Goal: Information Seeking & Learning: Learn about a topic

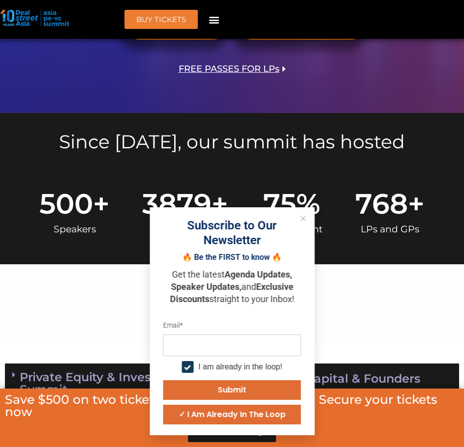
click at [301, 219] on icon "Close" at bounding box center [303, 219] width 6 height 6
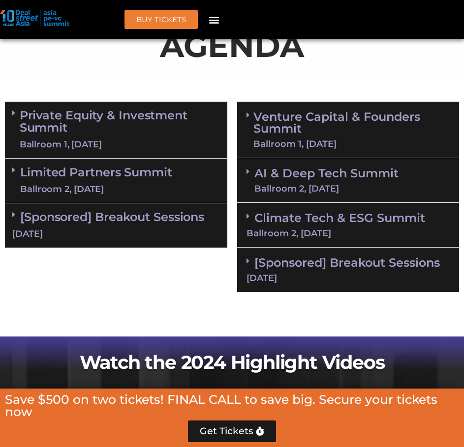
click at [98, 235] on div "[DATE]" at bounding box center [115, 234] width 207 height 12
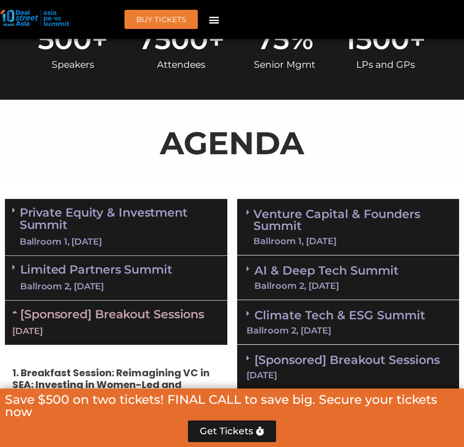
scroll to position [721, 0]
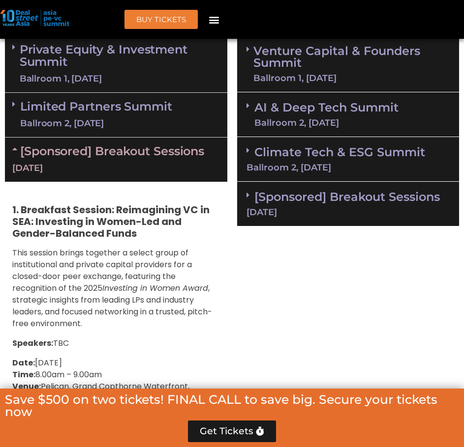
click at [325, 208] on div "[DATE]" at bounding box center [348, 212] width 204 height 9
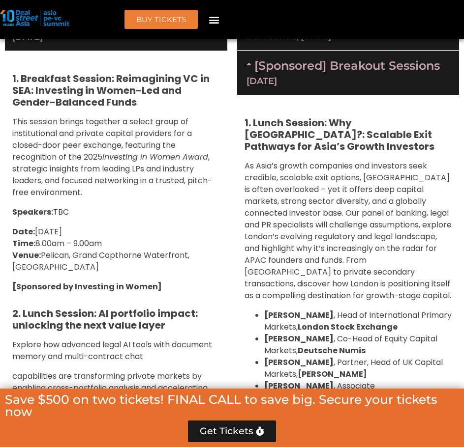
scroll to position [852, 0]
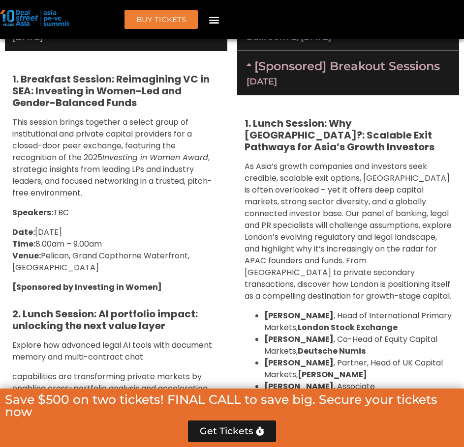
click at [261, 230] on span "As Asia’s growth companies and investors seek credible, scalable exit options, …" at bounding box center [347, 231] width 207 height 141
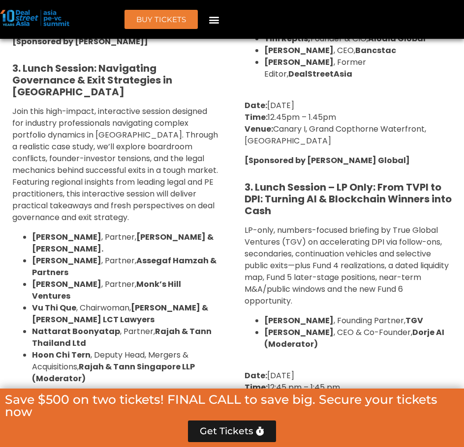
scroll to position [1508, 0]
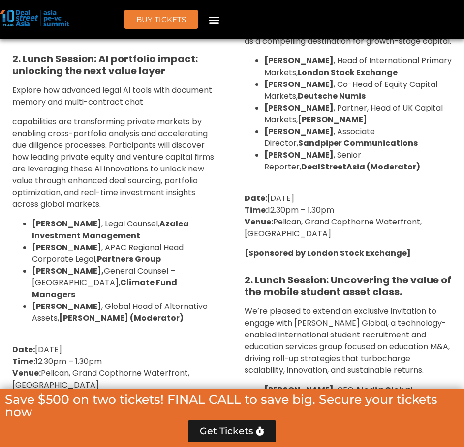
scroll to position [8019, 0]
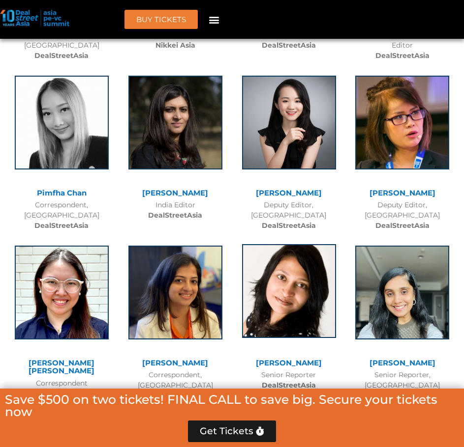
click at [317, 244] on img at bounding box center [289, 291] width 94 height 94
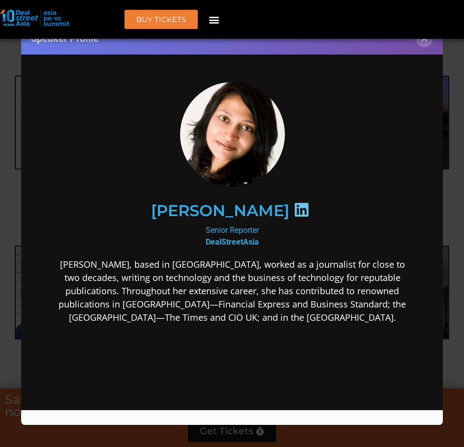
scroll to position [0, 0]
drag, startPoint x: 168, startPoint y: 207, endPoint x: 266, endPoint y: 208, distance: 98.3
click at [270, 211] on div "[PERSON_NAME]​" at bounding box center [232, 210] width 326 height 51
click at [289, 207] on div at bounding box center [301, 211] width 25 height 19
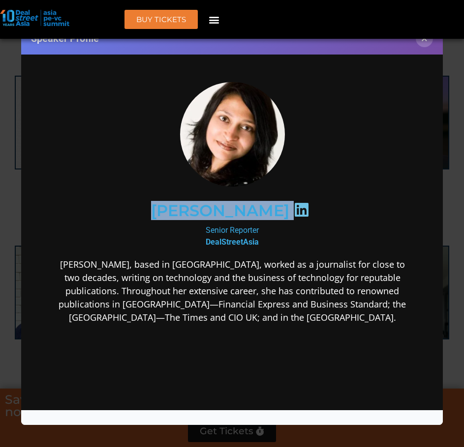
drag, startPoint x: 265, startPoint y: 207, endPoint x: 159, endPoint y: 210, distance: 106.7
click at [159, 210] on div "[PERSON_NAME]​" at bounding box center [232, 210] width 326 height 51
copy div "[PERSON_NAME]​"
drag, startPoint x: 264, startPoint y: 227, endPoint x: 474, endPoint y: 257, distance: 212.5
click at [201, 229] on div "Senior Reporter​ DealStreetAsia​" at bounding box center [232, 236] width 362 height 24
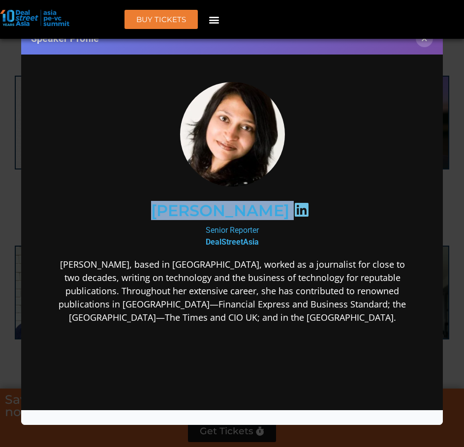
copy div "Senior Reporter​"
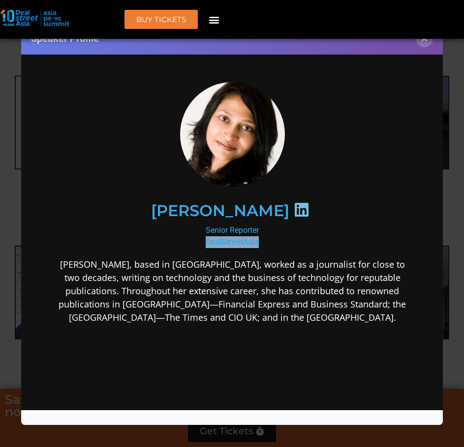
drag, startPoint x: 264, startPoint y: 244, endPoint x: 196, endPoint y: 245, distance: 67.8
click at [196, 245] on div "Senior Reporter​ DealStreetAsia​" at bounding box center [232, 236] width 362 height 24
copy b "DealStreetAsia​"
click at [236, 274] on p "[PERSON_NAME], based in [GEOGRAPHIC_DATA], worked as a journalist for close to …" at bounding box center [232, 291] width 362 height 66
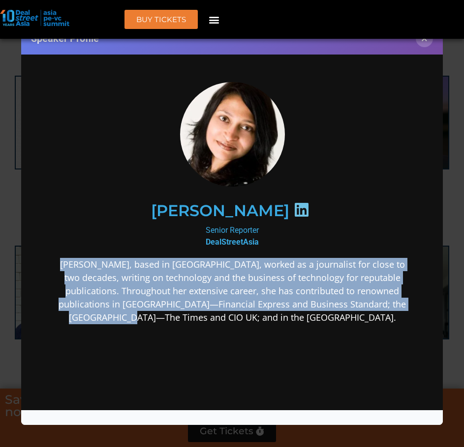
drag, startPoint x: 55, startPoint y: 261, endPoint x: 235, endPoint y: 310, distance: 187.1
click at [235, 310] on p "[PERSON_NAME], based in [GEOGRAPHIC_DATA], worked as a journalist for close to …" at bounding box center [232, 291] width 362 height 66
copy p "[PERSON_NAME], based in [GEOGRAPHIC_DATA], worked as a journalist for close to …"
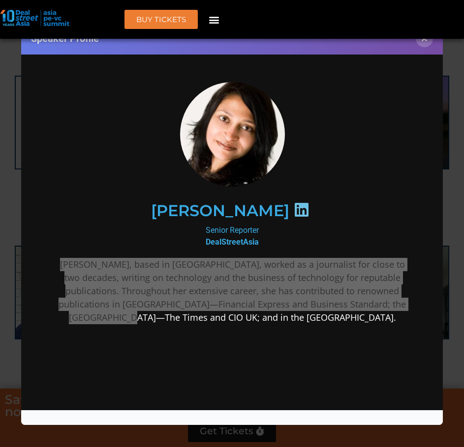
click at [456, 147] on div "Speaker Profile ×" at bounding box center [232, 223] width 464 height 447
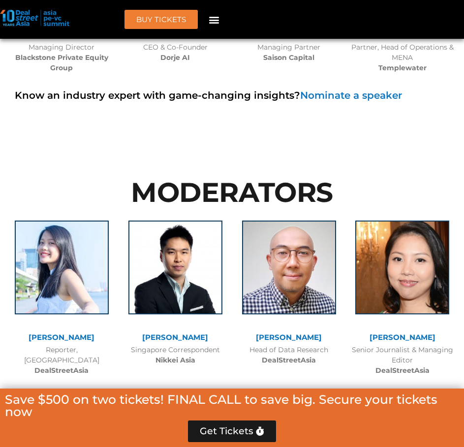
scroll to position [7697, 0]
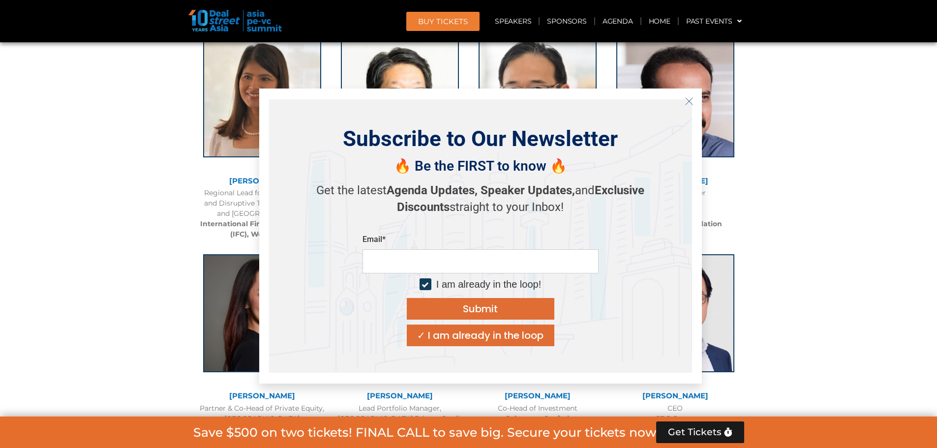
scroll to position [1405, 0]
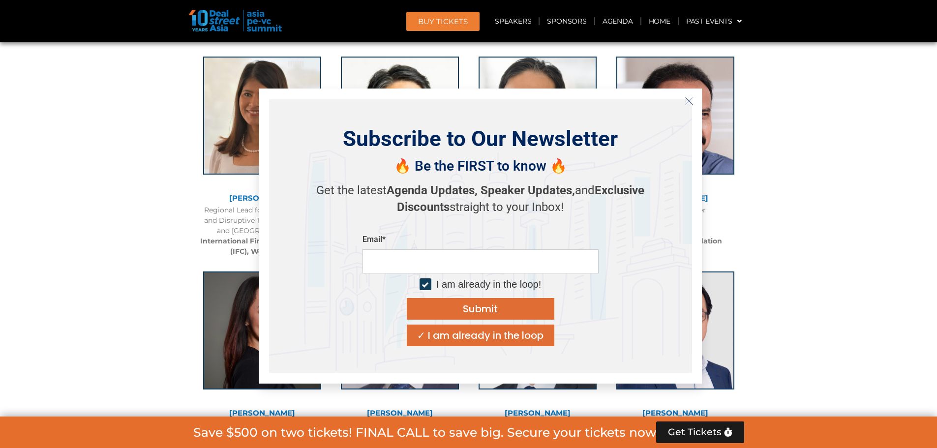
click at [690, 101] on icon "Close" at bounding box center [688, 101] width 9 height 9
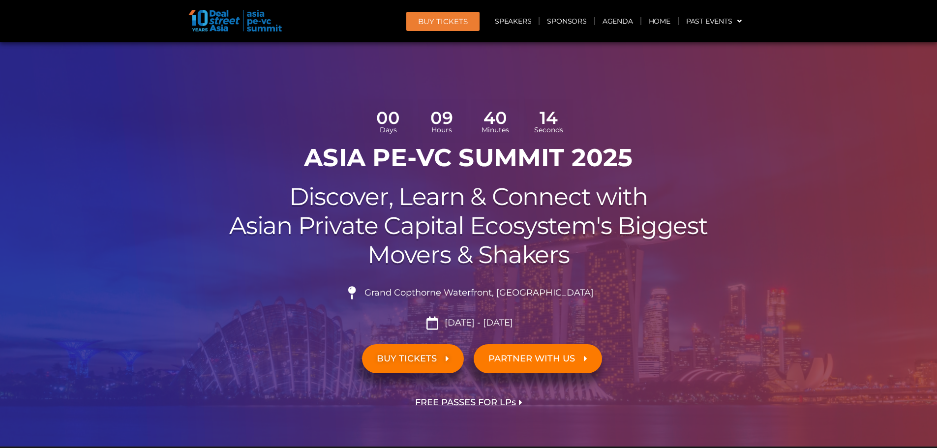
scroll to position [0, 0]
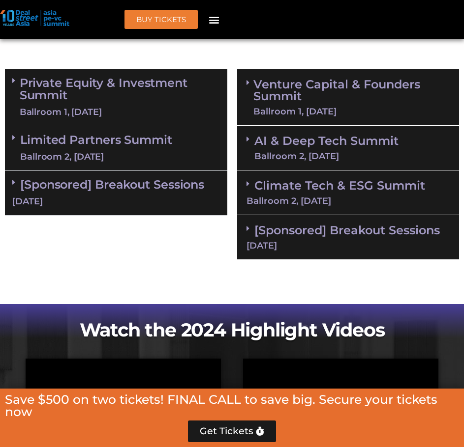
scroll to position [687, 0]
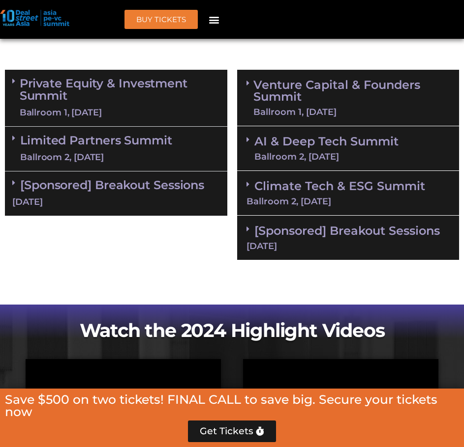
click at [164, 103] on link "Private Equity & Investment Summit Ballroom 1, 10 Sept" at bounding box center [120, 98] width 200 height 42
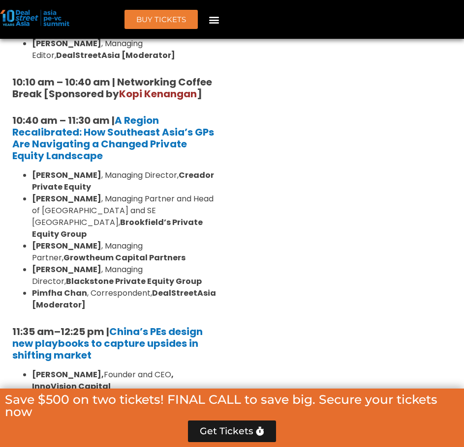
scroll to position [1096, 0]
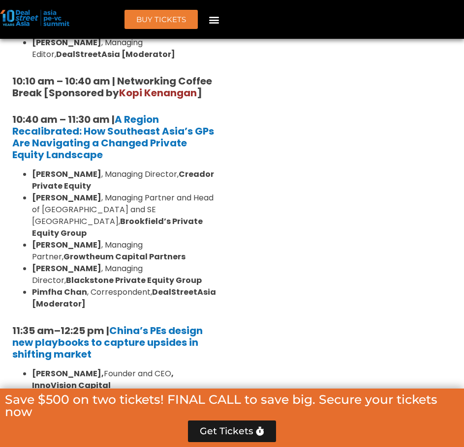
click at [212, 287] on li "Pimfha Chan , Correspondent, DealStreetAsia [Moderator]" at bounding box center [126, 299] width 188 height 24
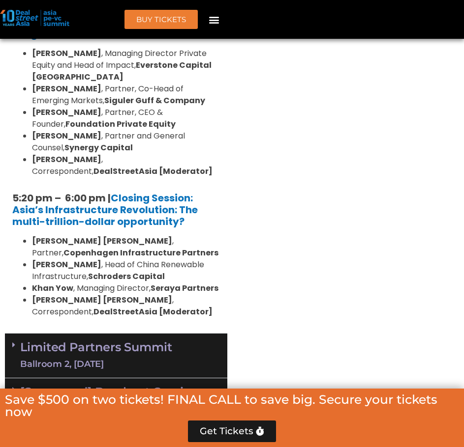
scroll to position [2341, 0]
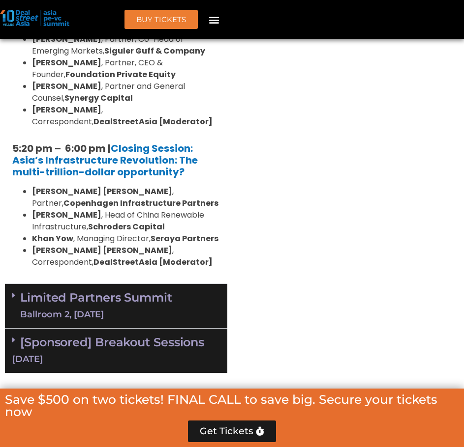
click at [124, 284] on div "Limited Partners Summit Ballroom 2, 10 Sept" at bounding box center [116, 306] width 222 height 45
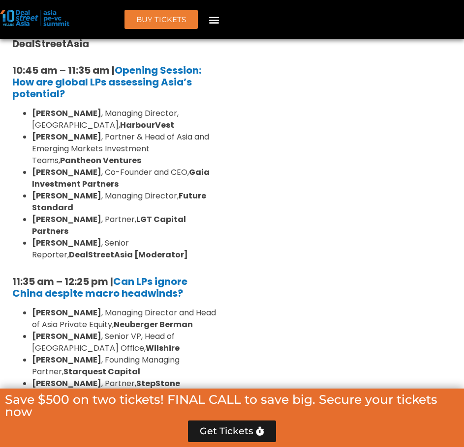
scroll to position [2800, 0]
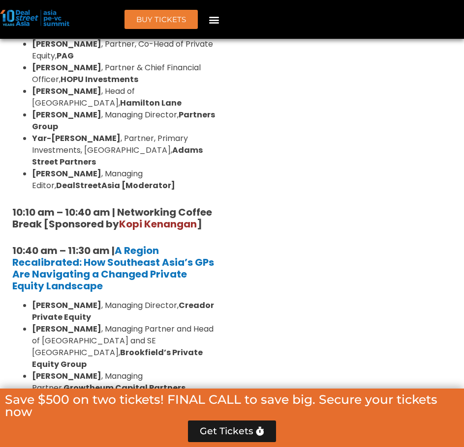
scroll to position [571, 0]
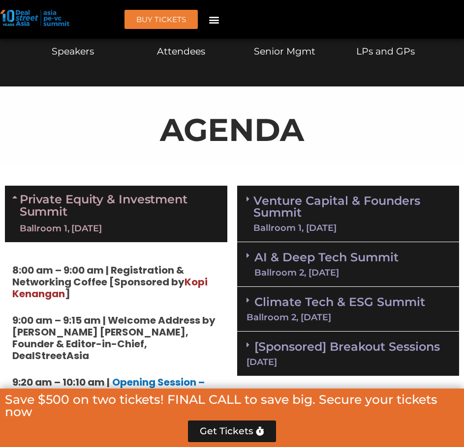
click at [349, 222] on link "Venture Capital & Founders​ Summit Ballroom 1, 11 Sept" at bounding box center [351, 213] width 196 height 37
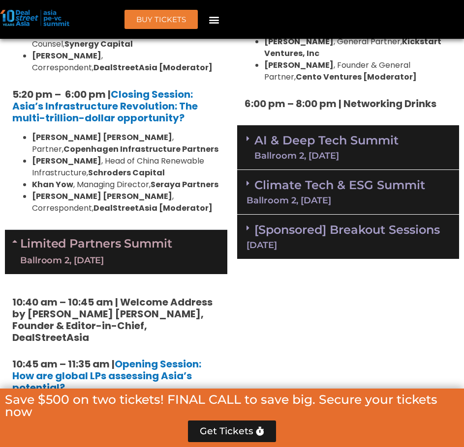
scroll to position [2406, 0]
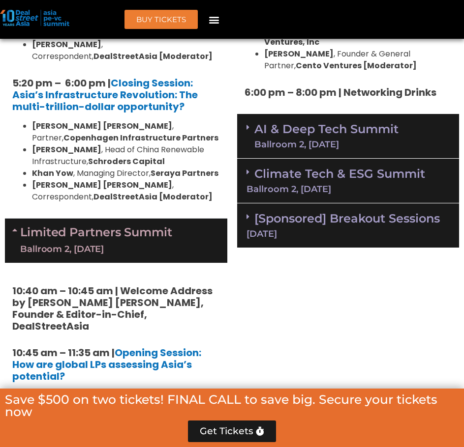
click at [333, 123] on link "AI & Deep Tech Summit Ballroom 2, 11 Sept" at bounding box center [326, 136] width 144 height 26
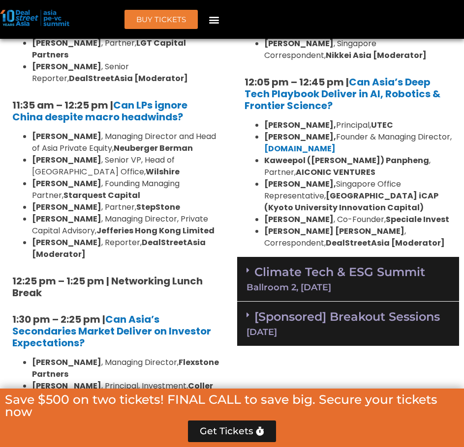
click at [342, 265] on link "Climate Tech & ESG Summit Ballroom 2, 11 Sept" at bounding box center [348, 278] width 204 height 27
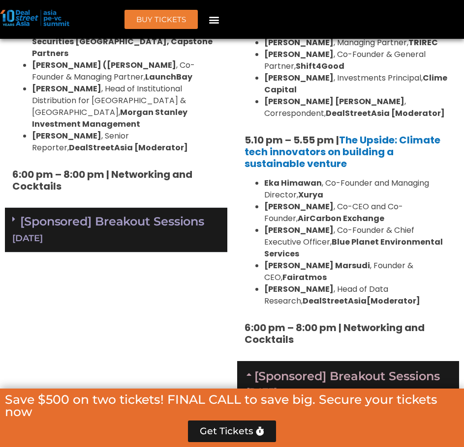
scroll to position [3980, 0]
